Goal: Navigation & Orientation: Find specific page/section

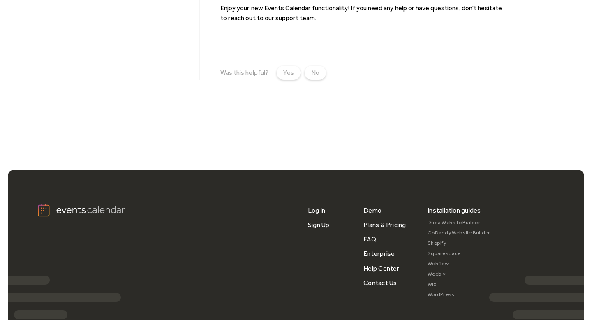
scroll to position [388, 0]
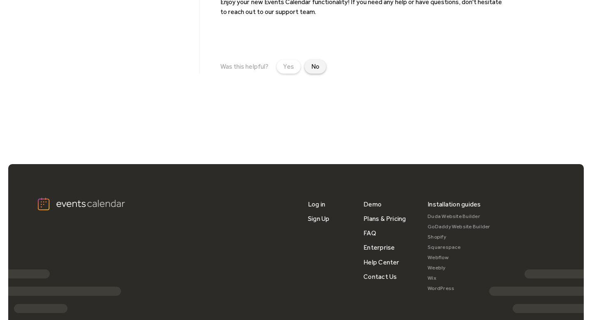
click at [317, 62] on div "No" at bounding box center [315, 67] width 8 height 10
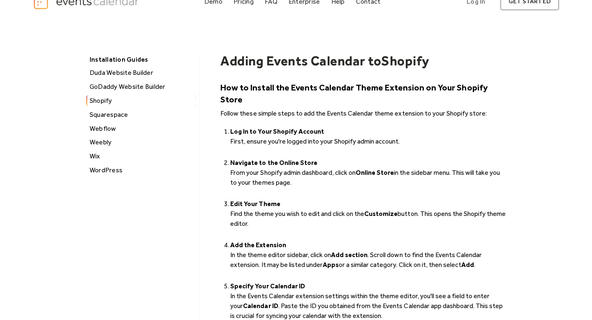
scroll to position [0, 0]
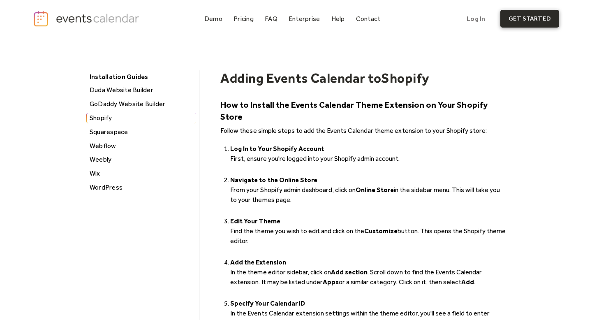
click at [527, 24] on link "get started" at bounding box center [529, 19] width 59 height 18
click at [476, 20] on link "Log In" at bounding box center [475, 19] width 35 height 18
